Goal: Information Seeking & Learning: Learn about a topic

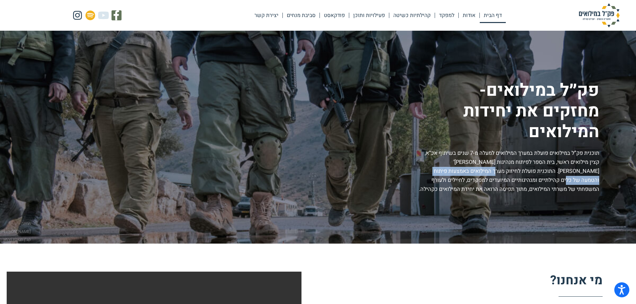
drag, startPoint x: 531, startPoint y: 170, endPoint x: 429, endPoint y: 168, distance: 101.8
click at [429, 168] on p "תוכנית פק”ל במילואים פועלת במערך המילואים למעלה מ-7 שנים בשיתוף אכ”א, קצין מילו…" at bounding box center [508, 171] width 182 height 45
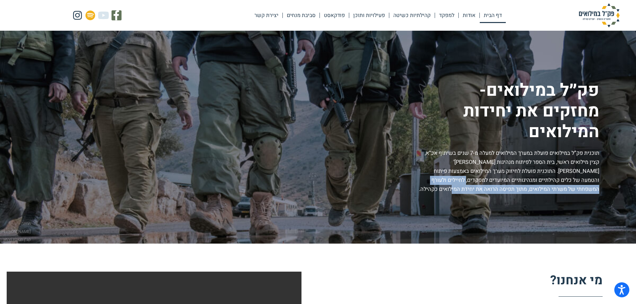
drag, startPoint x: 504, startPoint y: 180, endPoint x: 496, endPoint y: 188, distance: 11.6
click at [496, 188] on p "תוכנית פק”ל במילואים פועלת במערך המילואים למעלה מ-7 שנים בשיתוף אכ”א, קצין מילו…" at bounding box center [508, 171] width 182 height 45
click at [502, 192] on p "תוכנית פק”ל במילואים פועלת במערך המילואים למעלה מ-7 שנים בשיתוף אכ”א, קצין מילו…" at bounding box center [508, 171] width 182 height 45
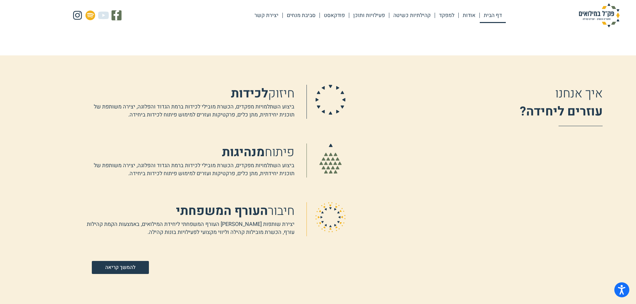
scroll to position [467, 0]
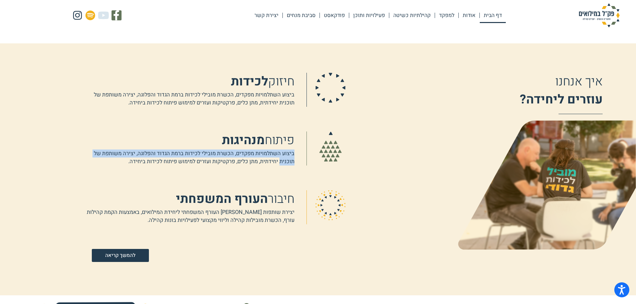
drag, startPoint x: 293, startPoint y: 152, endPoint x: 279, endPoint y: 160, distance: 15.9
click at [279, 160] on p "ביצוע השתלמויות מפקדים, הכשרת מובילי לכידות ברמת הגדוד והפלוגה, יצירה משותפת של…" at bounding box center [186, 158] width 216 height 16
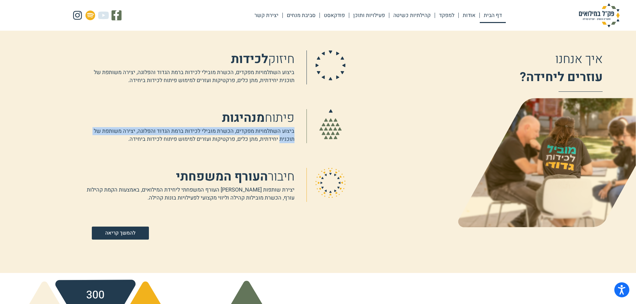
scroll to position [567, 0]
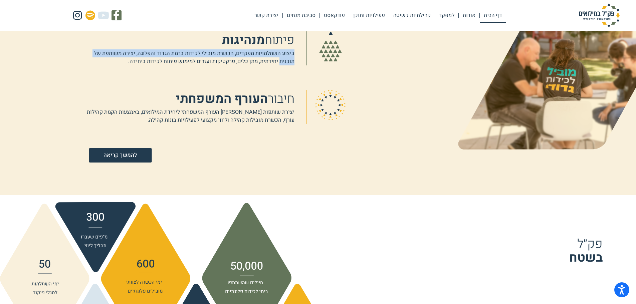
click at [135, 157] on span "להמשך קריאה" at bounding box center [119, 156] width 33 height 6
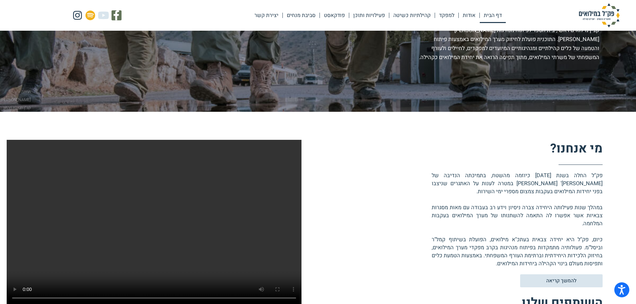
scroll to position [0, 0]
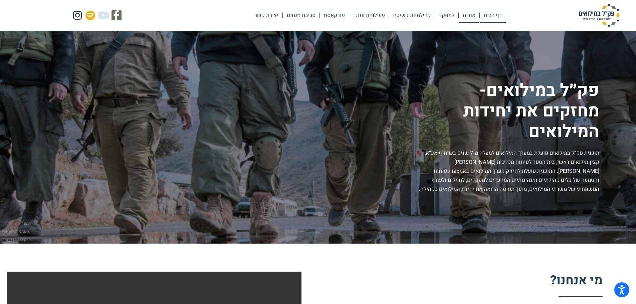
click at [470, 13] on link "אודות" at bounding box center [469, 15] width 21 height 15
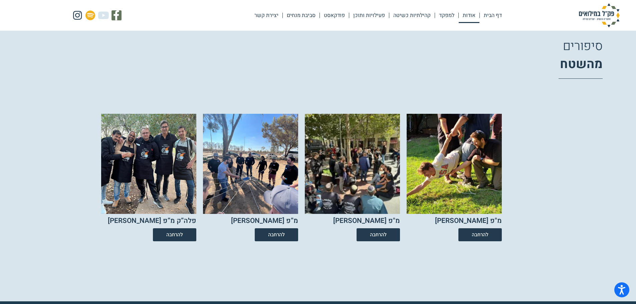
scroll to position [1102, 0]
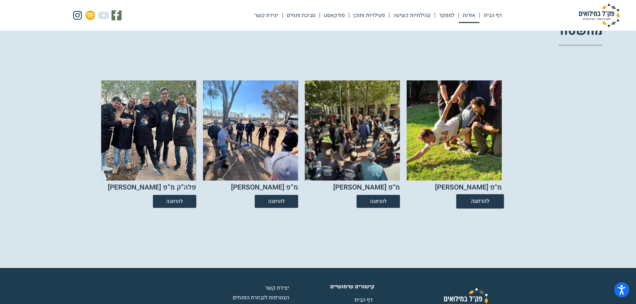
click at [485, 203] on span "להרחבה" at bounding box center [480, 202] width 18 height 6
click at [409, 16] on link "קהילתיות כשיטה" at bounding box center [411, 15] width 45 height 15
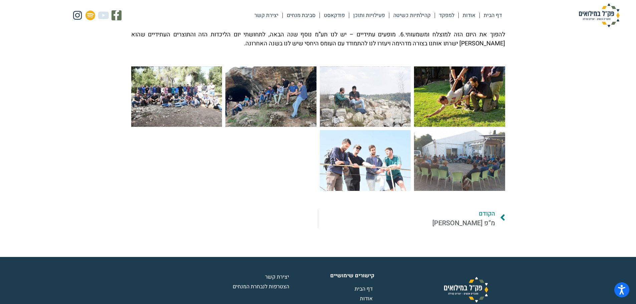
scroll to position [334, 0]
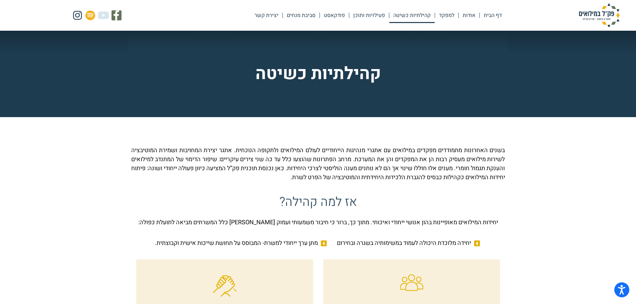
click at [197, 161] on p "בשנים האחרונות מתמודדים מפקדים במילואים עם אתגרי מנהיגות הייחודיים לעולם המילוא…" at bounding box center [318, 164] width 374 height 36
click at [197, 162] on p "בשנים האחרונות מתמודדים מפקדים במילואים עם אתגרי מנהיגות הייחודיים לעולם המילוא…" at bounding box center [318, 164] width 374 height 36
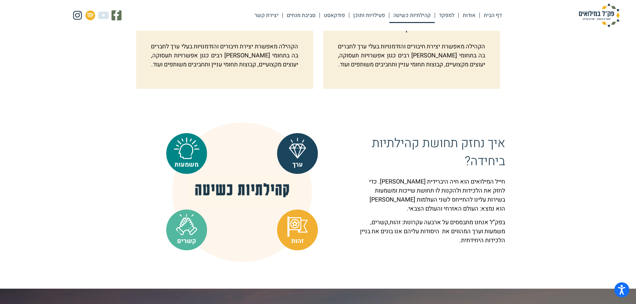
scroll to position [434, 0]
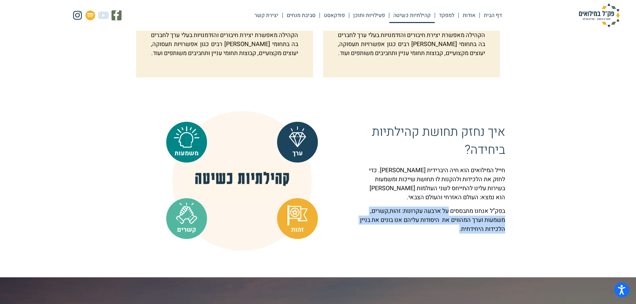
drag, startPoint x: 447, startPoint y: 219, endPoint x: 436, endPoint y: 237, distance: 20.8
click at [436, 234] on p "בפק”ל אנחנו מתבססים על ארבעה עקרונות: זהות,קשרים, משמעות וערך המהווים את היסודו…" at bounding box center [433, 220] width 146 height 27
click at [449, 234] on p "בפק”ל אנחנו מתבססים על ארבעה עקרונות: זהות,קשרים, משמעות וערך המהווים את היסודו…" at bounding box center [433, 220] width 146 height 27
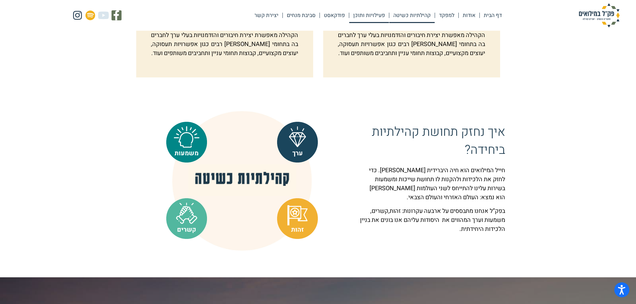
click at [369, 16] on link "פעילויות ותוכן" at bounding box center [369, 15] width 40 height 15
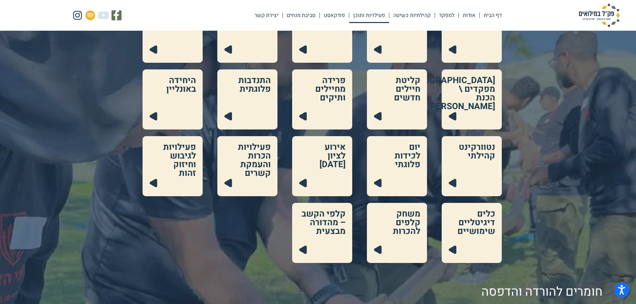
scroll to position [134, 0]
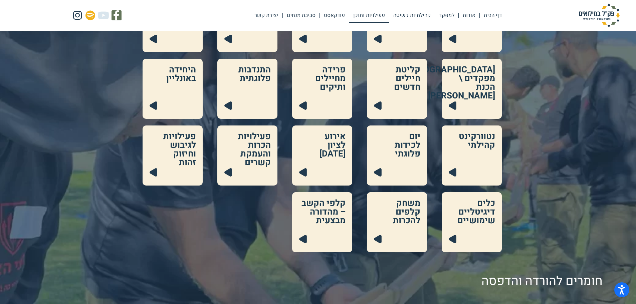
click at [402, 150] on link at bounding box center [397, 156] width 60 height 60
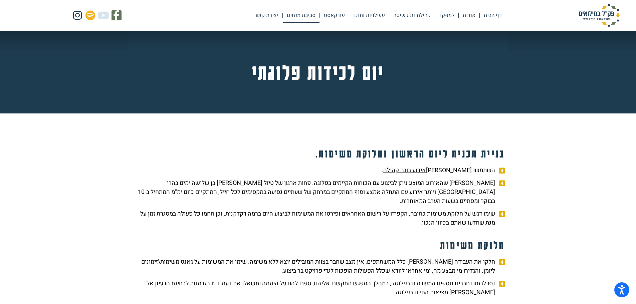
click at [295, 13] on link "סביבת מנחים" at bounding box center [301, 15] width 37 height 15
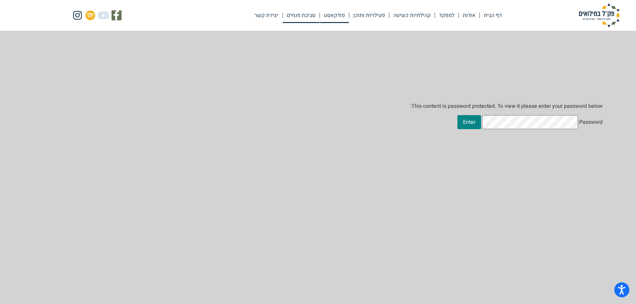
click at [338, 14] on link "פודקאסט" at bounding box center [334, 15] width 29 height 15
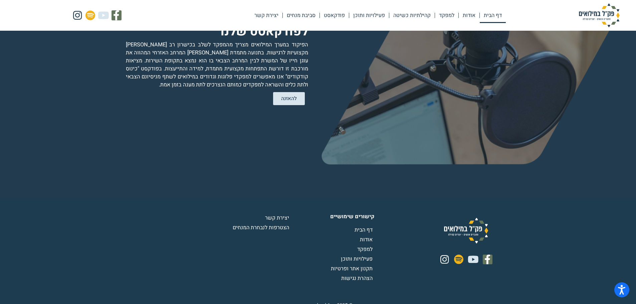
scroll to position [1333, 0]
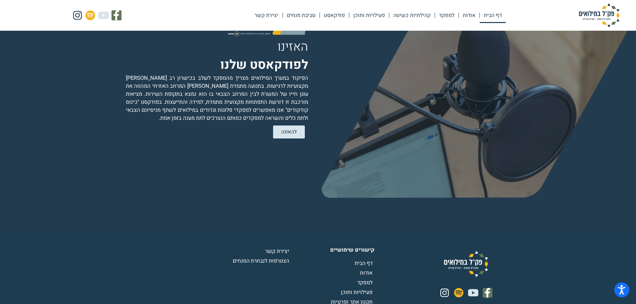
drag, startPoint x: 155, startPoint y: 274, endPoint x: 134, endPoint y: 273, distance: 21.7
drag, startPoint x: 134, startPoint y: 273, endPoint x: 131, endPoint y: 276, distance: 4.5
drag, startPoint x: 131, startPoint y: 276, endPoint x: 148, endPoint y: 289, distance: 21.7
